Goal: Find specific page/section: Find specific page/section

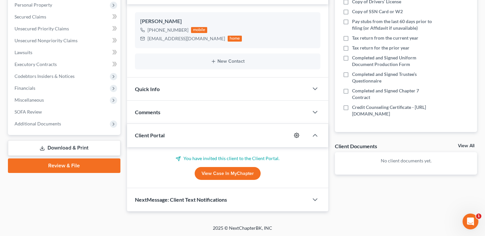
click at [296, 133] on icon "button" at bounding box center [296, 135] width 5 height 5
select select "0"
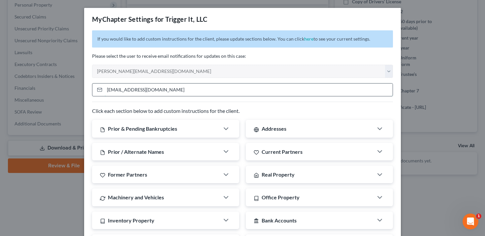
click at [277, 83] on input "[EMAIL_ADDRESS][DOMAIN_NAME]" at bounding box center [249, 89] width 288 height 13
click at [432, 8] on div "MyChapter Settings for Trigger It, LLC If you would like to add custom instruct…" at bounding box center [242, 118] width 485 height 236
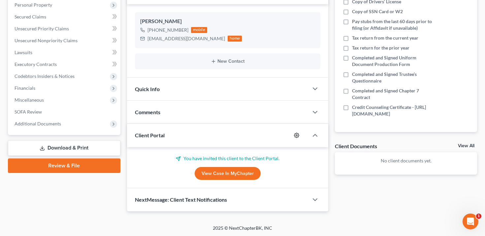
click at [295, 136] on icon "button" at bounding box center [296, 135] width 5 height 5
select select "0"
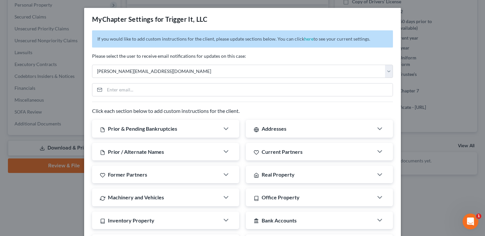
click at [430, 7] on div "MyChapter Settings for Trigger It, LLC If you would like to add custom instruct…" at bounding box center [242, 118] width 485 height 236
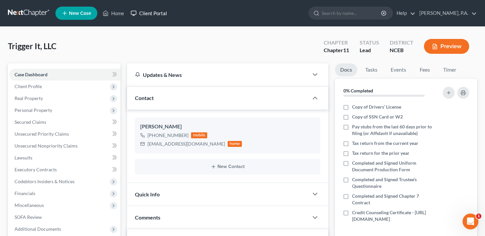
click at [152, 7] on link "Client Portal" at bounding box center [148, 13] width 43 height 12
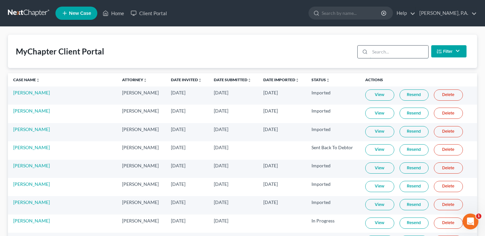
click at [401, 53] on input "search" at bounding box center [399, 52] width 58 height 13
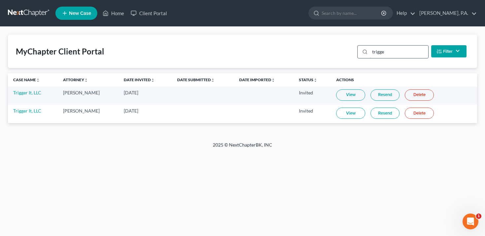
type input "trigger"
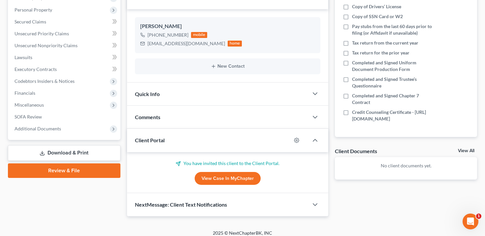
scroll to position [105, 0]
